Goal: Check status: Check status

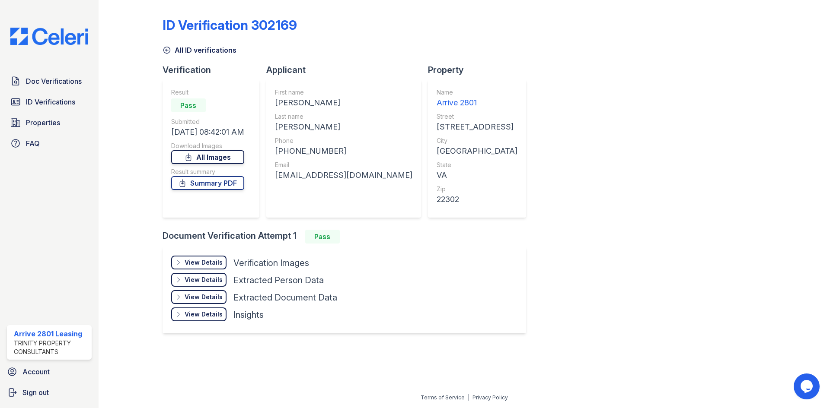
click at [229, 158] on link "All Images" at bounding box center [207, 157] width 73 height 14
click at [219, 180] on link "Summary PDF" at bounding box center [207, 183] width 73 height 14
click at [69, 93] on div "Doc Verifications ID Verifications Properties FAQ" at bounding box center [49, 112] width 92 height 79
click at [67, 100] on span "ID Verifications" at bounding box center [50, 102] width 49 height 10
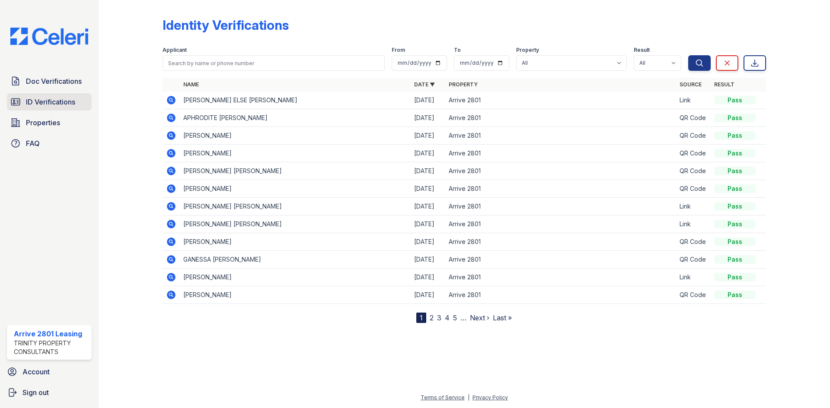
click at [46, 98] on span "ID Verifications" at bounding box center [50, 102] width 49 height 10
click at [258, 54] on div "Applicant" at bounding box center [273, 51] width 222 height 9
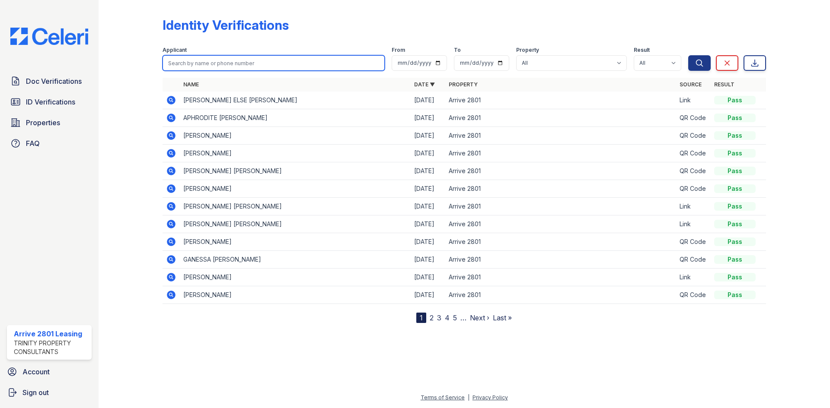
click at [257, 60] on input "search" at bounding box center [273, 63] width 222 height 16
type input "gobar"
click at [688, 55] on button "Search" at bounding box center [699, 63] width 22 height 16
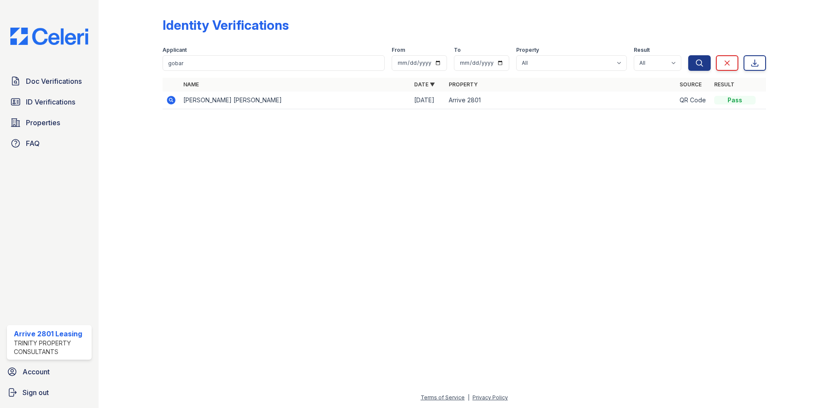
click at [175, 99] on icon at bounding box center [171, 100] width 9 height 9
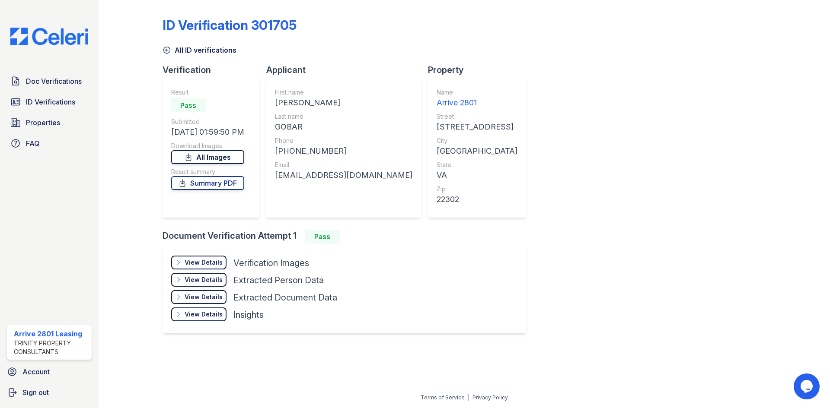
click at [219, 161] on link "All Images" at bounding box center [207, 157] width 73 height 14
click at [235, 181] on link "Summary PDF" at bounding box center [207, 183] width 73 height 14
click at [626, 161] on div "ID Verification 301705 All ID verifications Verification Result Pass Submitted …" at bounding box center [463, 174] width 603 height 342
